Goal: Use online tool/utility: Utilize a website feature to perform a specific function

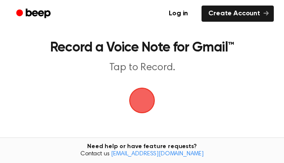
drag, startPoint x: 0, startPoint y: 0, endPoint x: 142, endPoint y: 102, distance: 174.4
click at [142, 102] on span "button" at bounding box center [142, 100] width 29 height 29
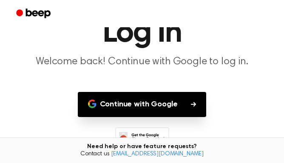
scroll to position [84, 0]
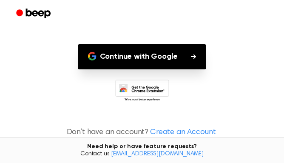
click at [173, 59] on button "Continue with Google" at bounding box center [142, 56] width 129 height 25
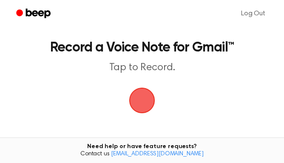
click at [143, 100] on span "button" at bounding box center [142, 101] width 24 height 24
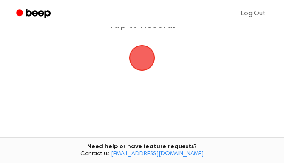
scroll to position [52, 0]
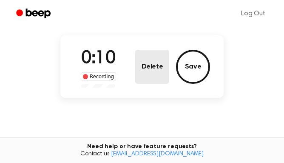
click at [154, 76] on button "Delete" at bounding box center [152, 67] width 34 height 34
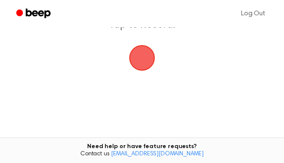
click at [145, 63] on span "button" at bounding box center [142, 57] width 29 height 29
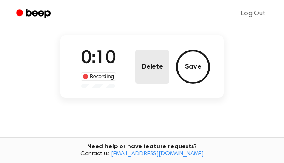
click at [147, 71] on button "Delete" at bounding box center [152, 67] width 34 height 34
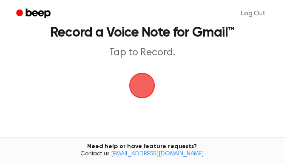
scroll to position [0, 0]
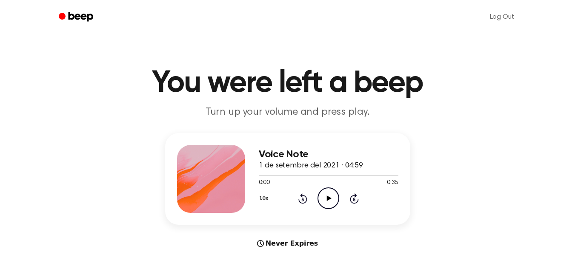
click at [329, 196] on icon "Play Audio" at bounding box center [328, 199] width 22 height 22
click at [325, 197] on icon "Pause Audio" at bounding box center [328, 199] width 22 height 22
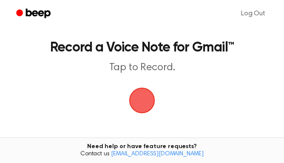
click at [138, 94] on span "button" at bounding box center [142, 101] width 24 height 24
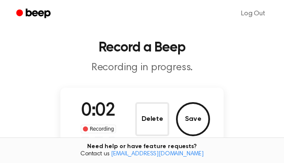
scroll to position [85, 0]
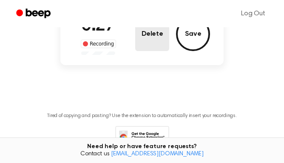
click at [151, 49] on button "Delete" at bounding box center [152, 34] width 34 height 34
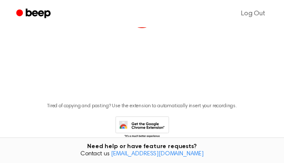
scroll to position [75, 0]
